Goal: Check status: Check status

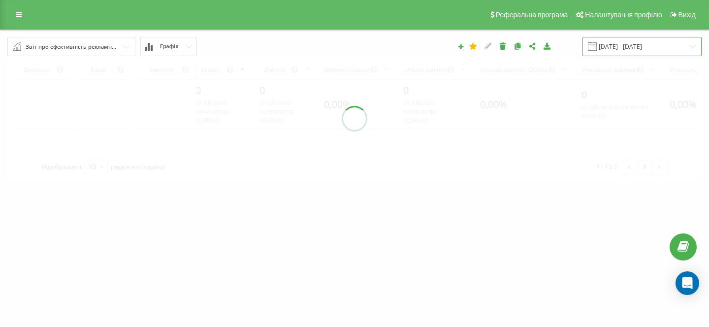
click at [630, 47] on input "[DATE] - [DATE]" at bounding box center [642, 46] width 119 height 19
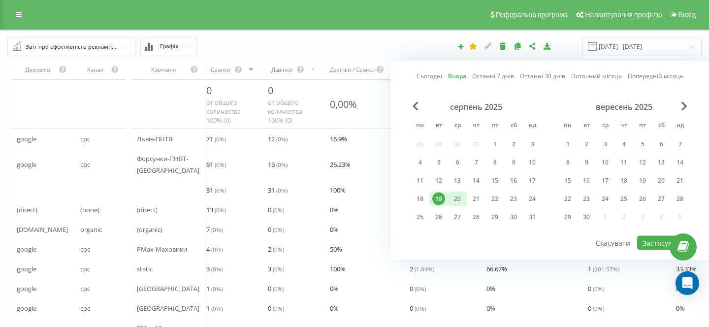
click at [462, 196] on div "20" at bounding box center [457, 199] width 13 height 13
click at [652, 243] on button "Застосувати" at bounding box center [663, 243] width 52 height 14
type input "20.08.2025 - 20.08.2025"
